Goal: Information Seeking & Learning: Learn about a topic

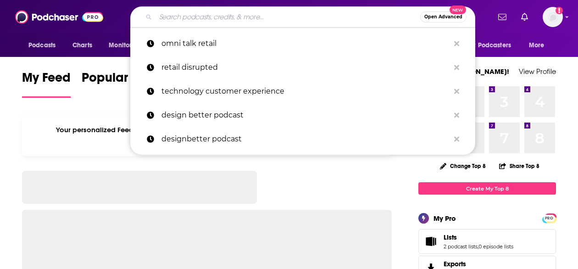
click at [226, 14] on input "Search podcasts, credits, & more..." at bounding box center [287, 17] width 264 height 15
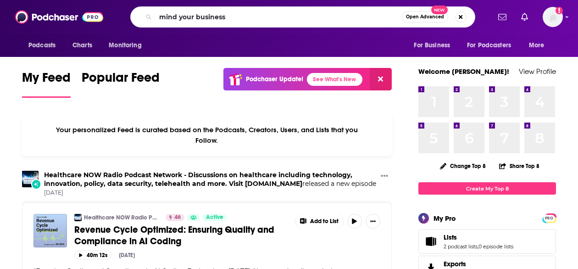
type input "mind your business"
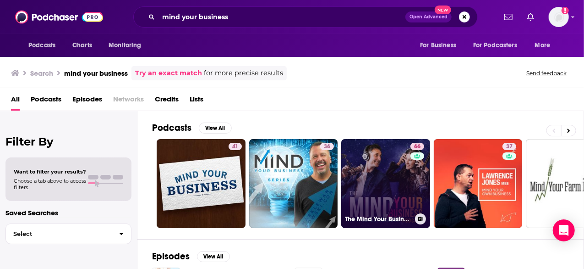
click at [378, 187] on link "66 The Mind Your Business Podcast" at bounding box center [385, 183] width 89 height 89
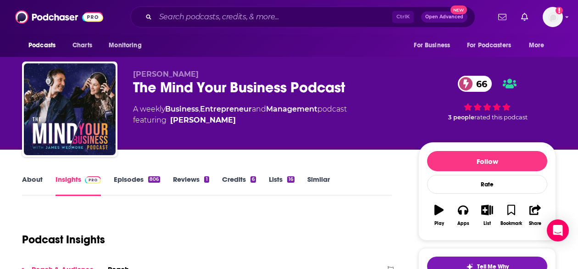
scroll to position [110, 0]
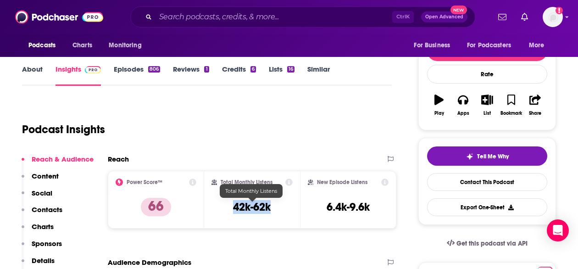
drag, startPoint x: 240, startPoint y: 210, endPoint x: 231, endPoint y: 209, distance: 8.9
click at [231, 209] on div "Total Monthly Listens 42k-62k" at bounding box center [252, 199] width 82 height 42
copy h3 "42k-62k"
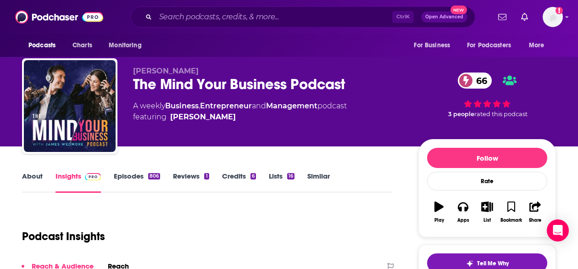
scroll to position [2, 0]
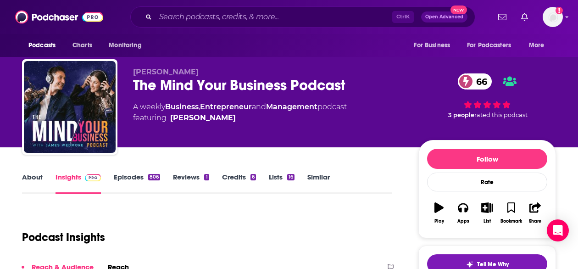
click at [28, 180] on link "About" at bounding box center [32, 182] width 21 height 21
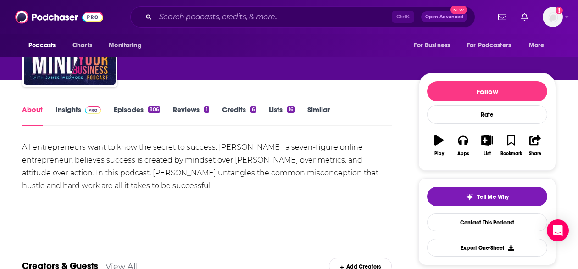
scroll to position [73, 0]
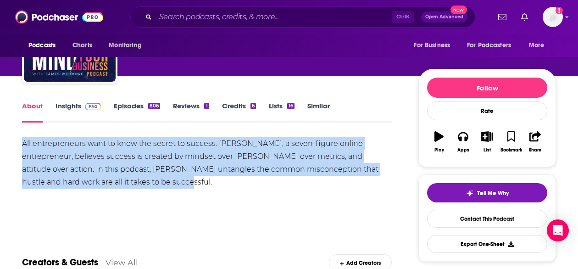
drag, startPoint x: 21, startPoint y: 142, endPoint x: 161, endPoint y: 187, distance: 147.4
copy div "All entrepreneurs want to know the secret to success. [PERSON_NAME], a seven-fi…"
click at [57, 157] on div "All entrepreneurs want to know the secret to success. [PERSON_NAME], a seven-fi…" at bounding box center [206, 162] width 369 height 51
click at [78, 106] on link "Insights" at bounding box center [77, 111] width 45 height 21
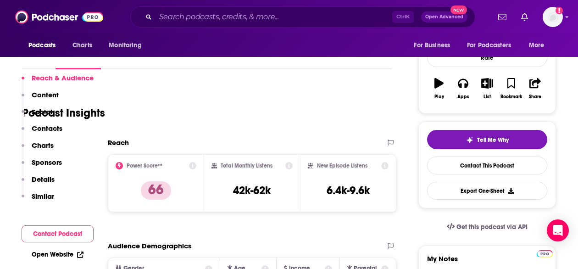
scroll to position [261, 0]
